Goal: Information Seeking & Learning: Learn about a topic

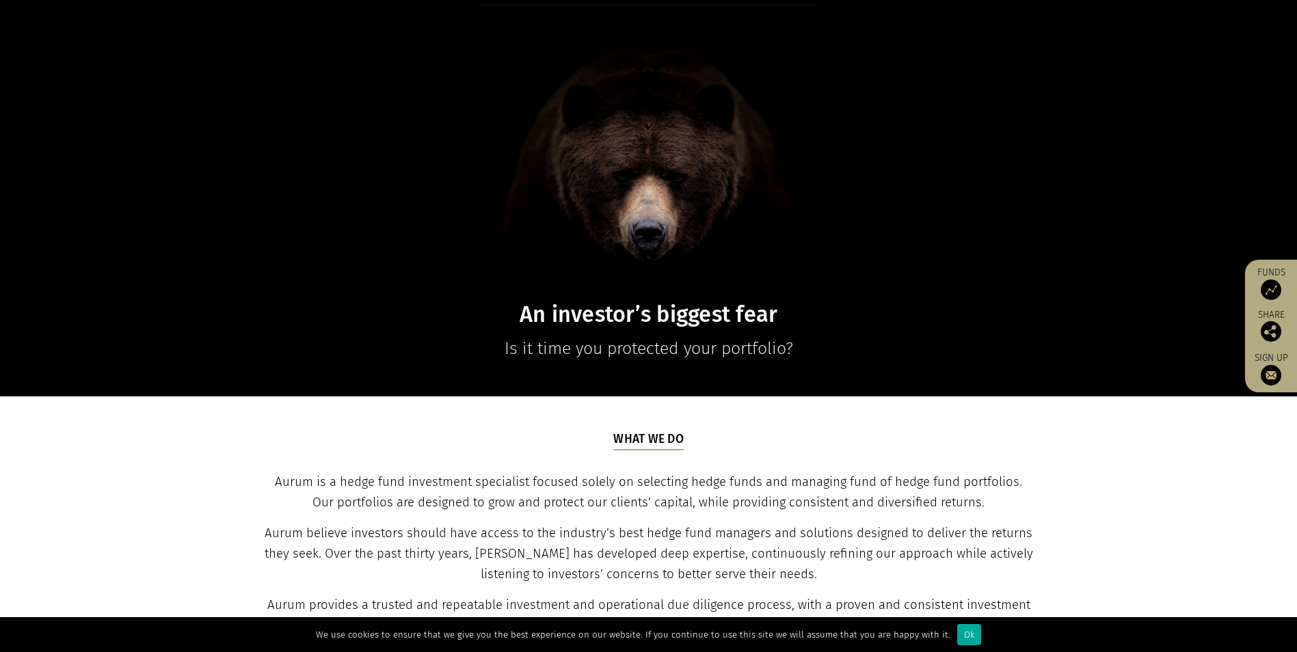
scroll to position [342, 0]
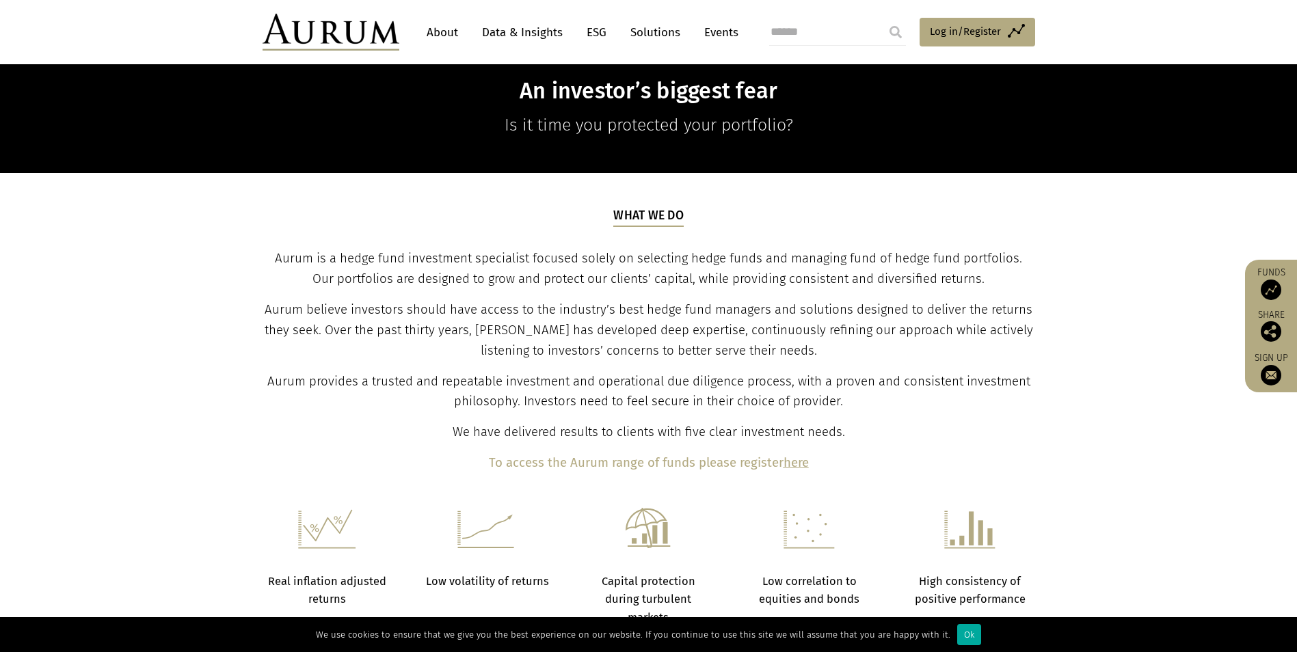
click at [109, 266] on section "What we do Aurum is a hedge fund investment specialist focused solely on select…" at bounding box center [648, 340] width 1297 height 335
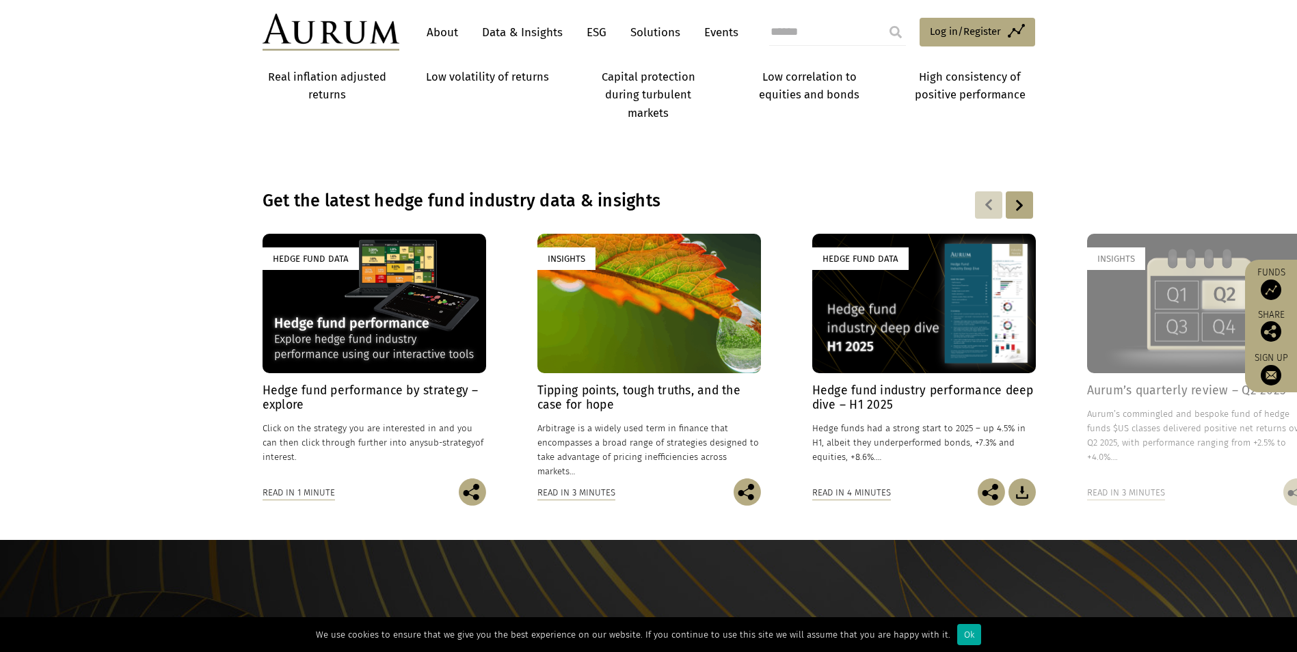
scroll to position [889, 0]
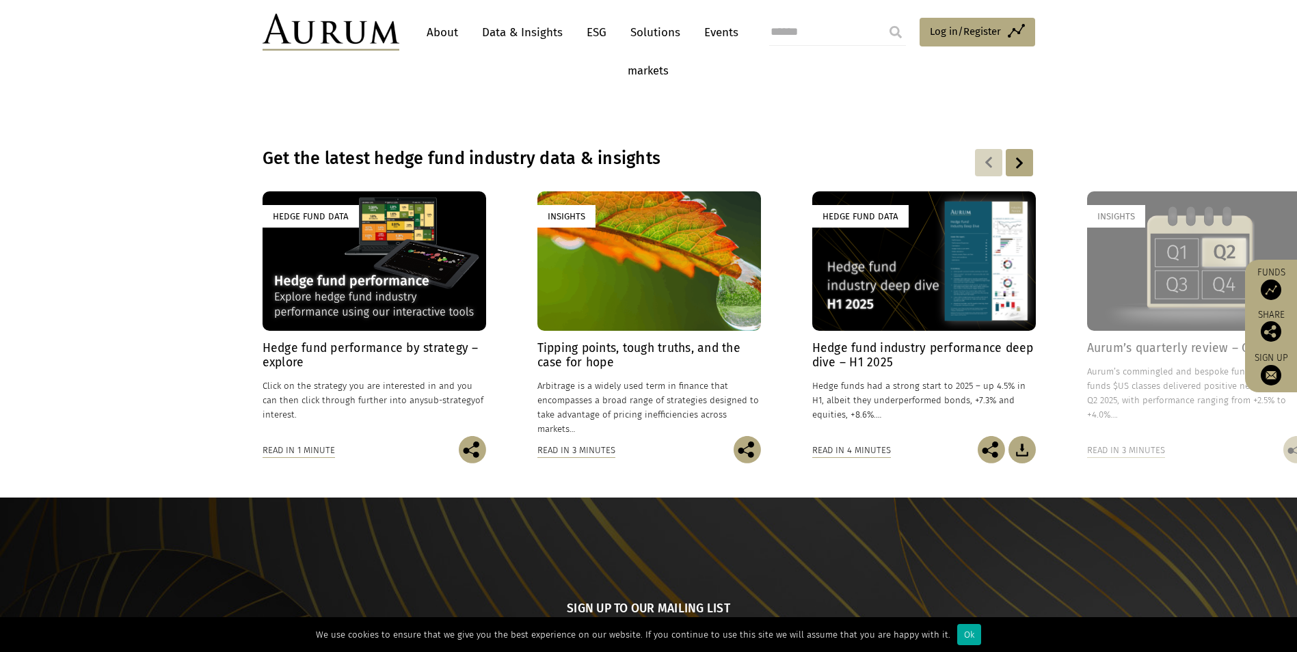
click at [262, 197] on div "Hedge Fund Data Hedge fund performance by strategy – explore 17/03/2020 Click o…" at bounding box center [648, 327] width 772 height 272
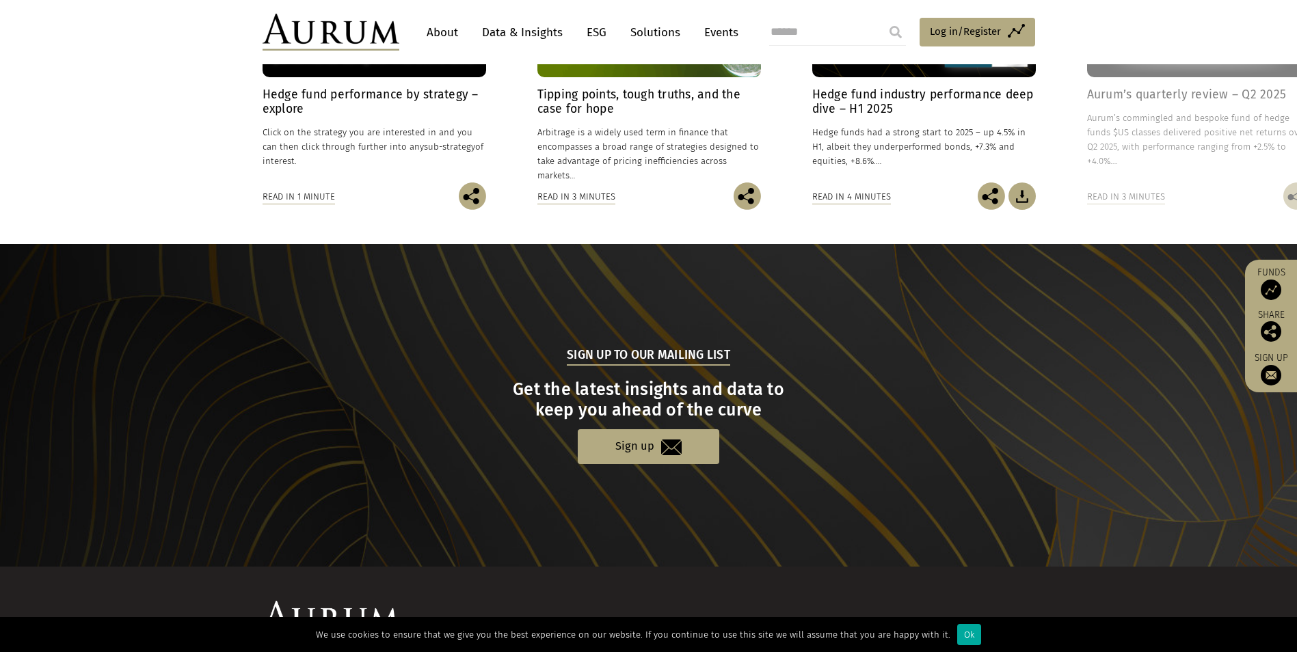
scroll to position [1238, 0]
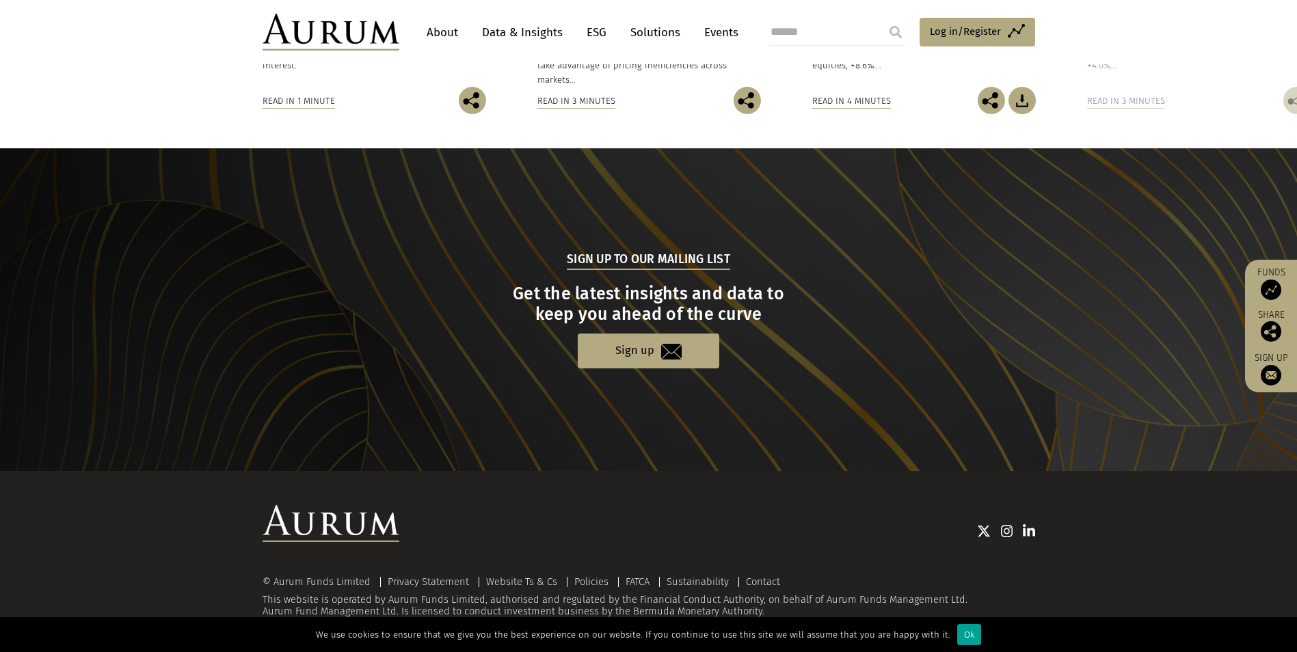
click at [961, 631] on div "Ok" at bounding box center [969, 634] width 24 height 21
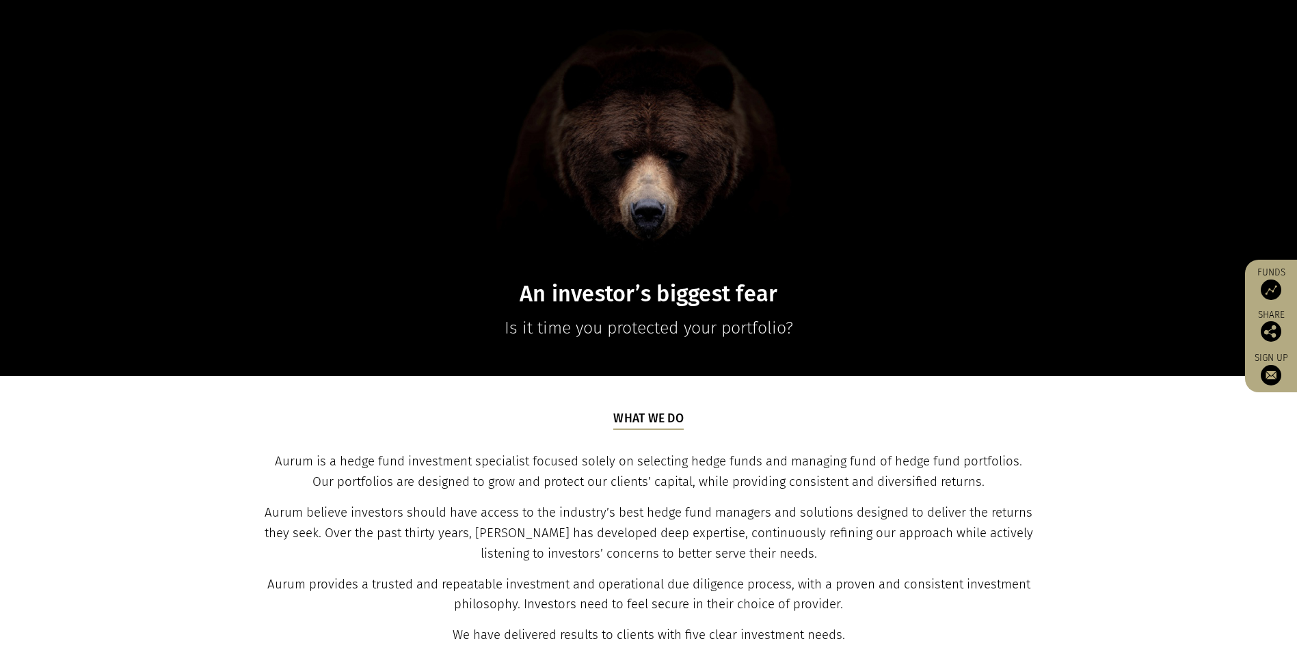
scroll to position [0, 0]
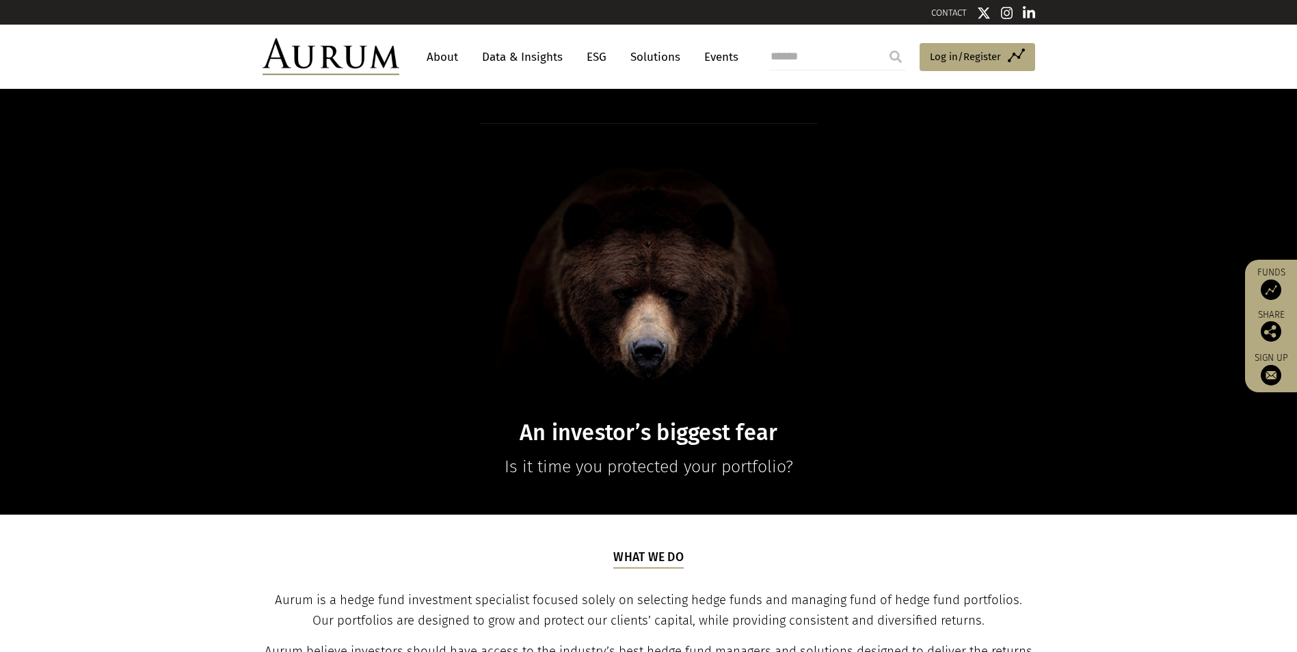
click at [447, 59] on link "About" at bounding box center [442, 56] width 45 height 25
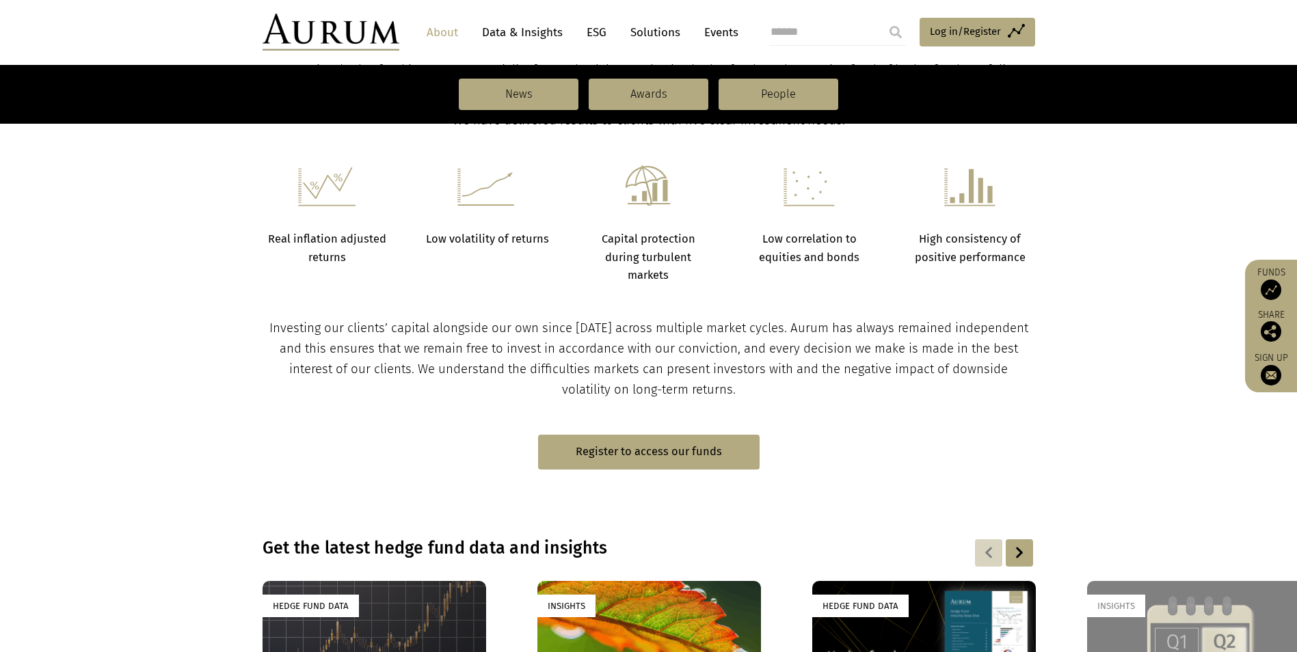
scroll to position [1094, 0]
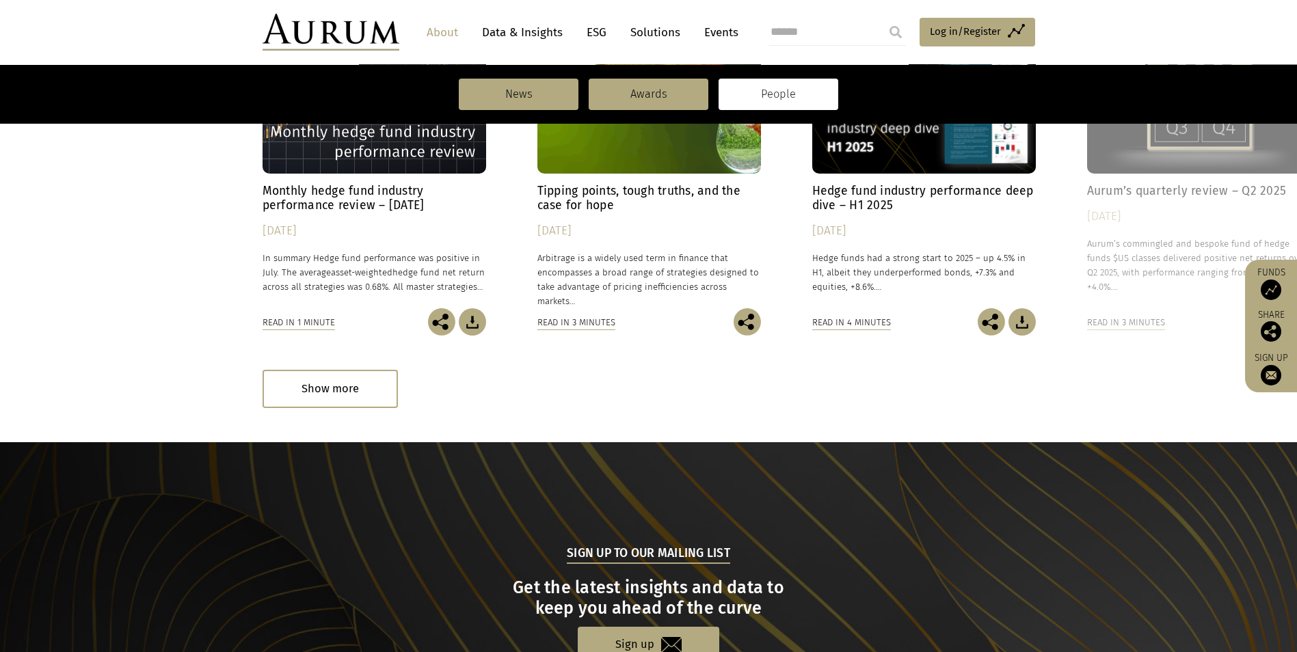
click at [796, 98] on link "People" at bounding box center [778, 94] width 120 height 31
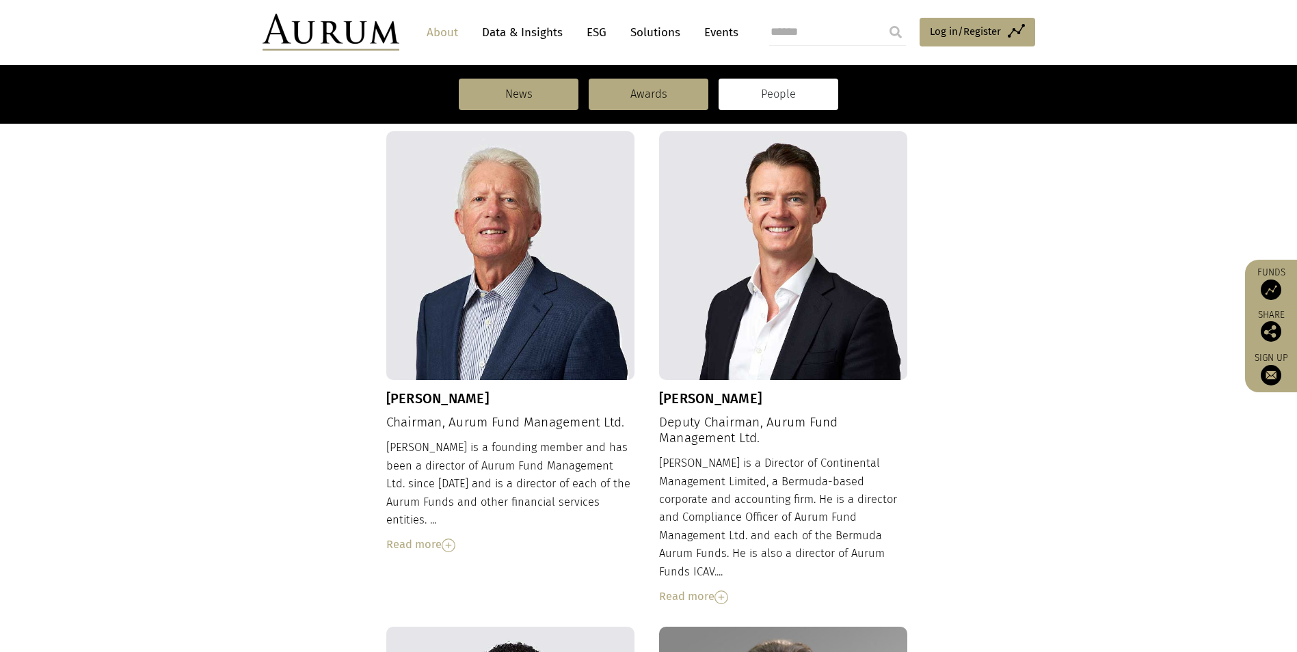
scroll to position [224, 0]
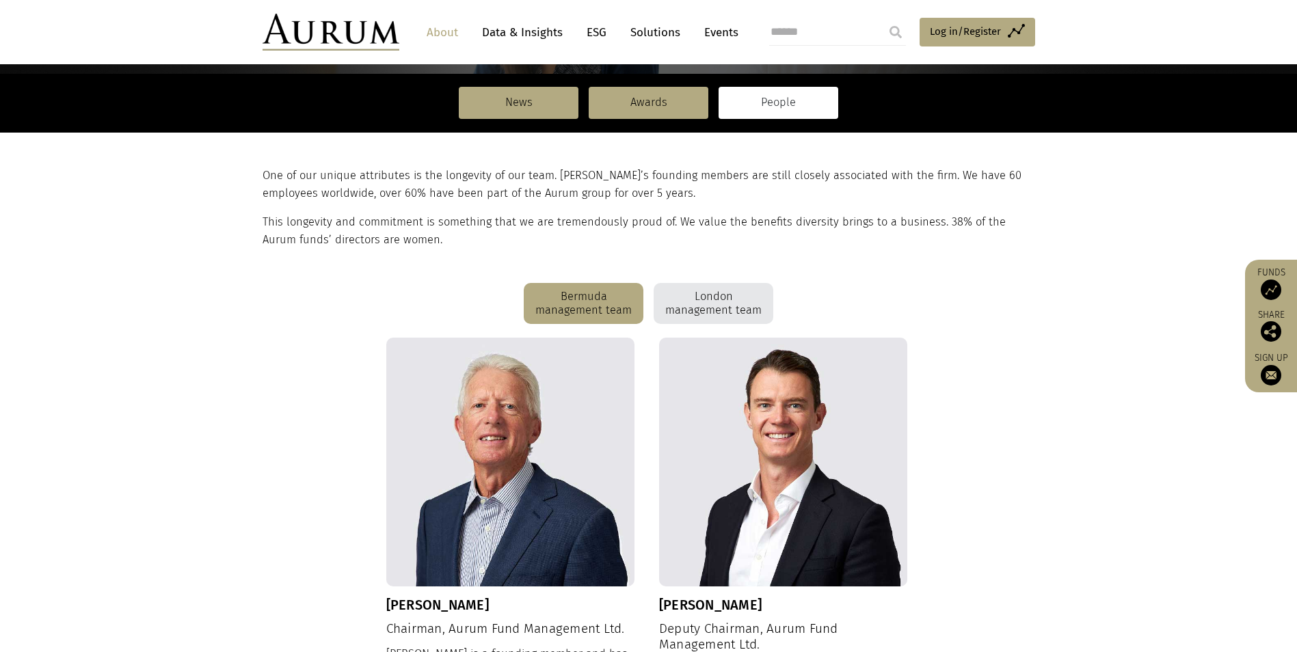
click at [730, 304] on div "London management team" at bounding box center [714, 303] width 120 height 41
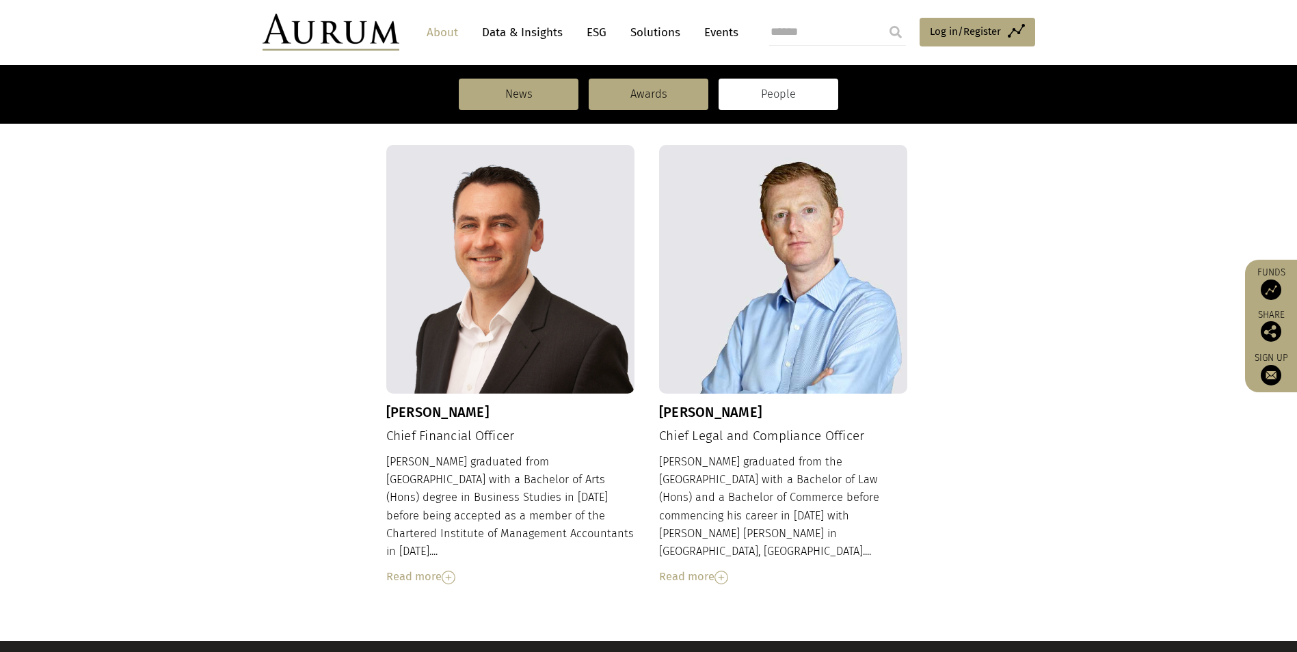
scroll to position [1457, 0]
